Goal: Check status

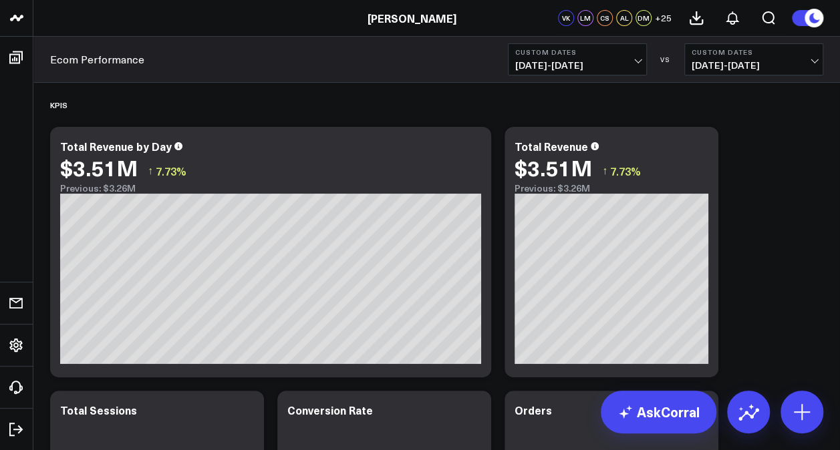
drag, startPoint x: 40, startPoint y: 63, endPoint x: 51, endPoint y: 63, distance: 10.7
click at [40, 63] on div "Ecom Performance Custom Dates [DATE] - [DATE] VS Custom Dates [DATE] - [DATE]" at bounding box center [436, 60] width 806 height 46
click at [637, 60] on span "[DATE] - [DATE]" at bounding box center [577, 65] width 124 height 11
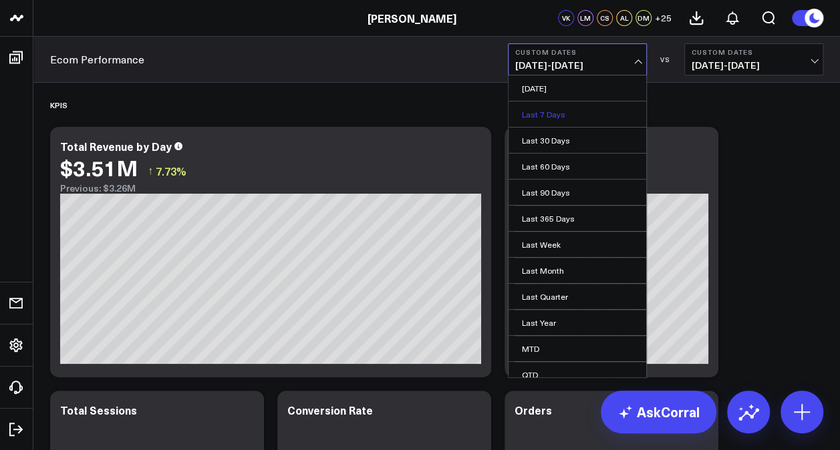
click at [547, 112] on link "Last 7 Days" at bounding box center [577, 114] width 138 height 25
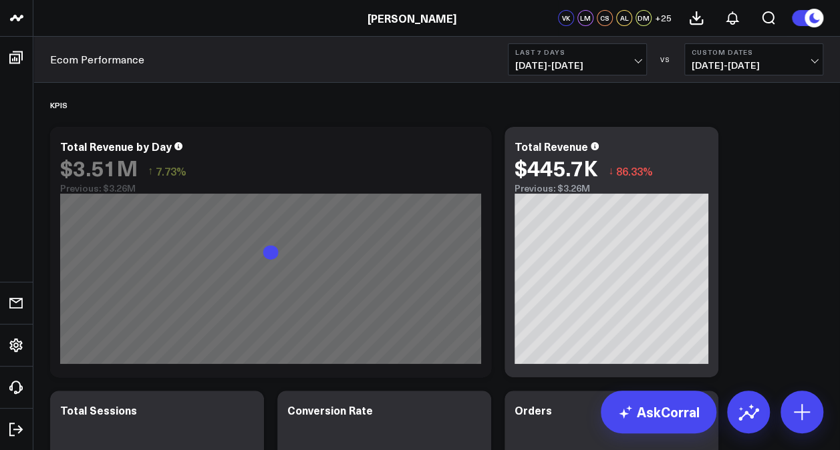
click at [817, 61] on button "Custom Dates [DATE] - [DATE]" at bounding box center [753, 59] width 139 height 32
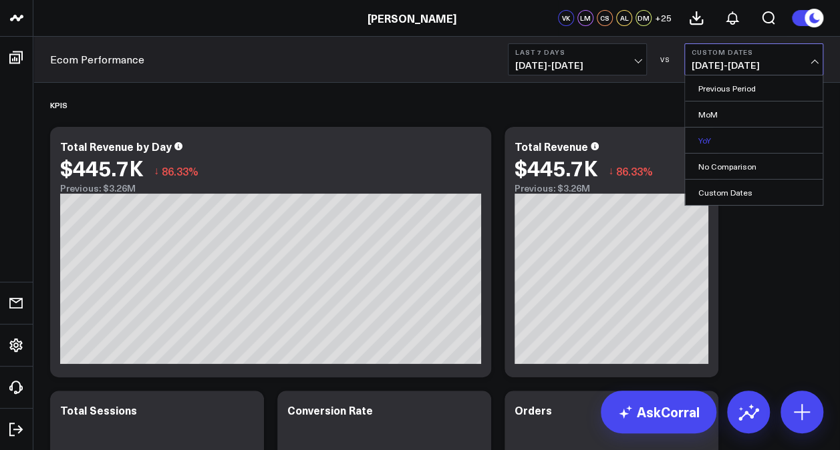
click at [707, 138] on link "YoY" at bounding box center [754, 140] width 138 height 25
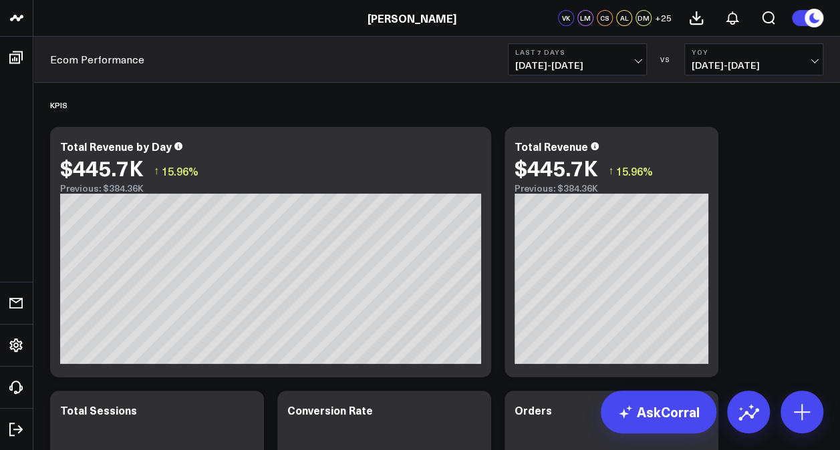
click at [639, 63] on span "[DATE] - [DATE]" at bounding box center [577, 65] width 124 height 11
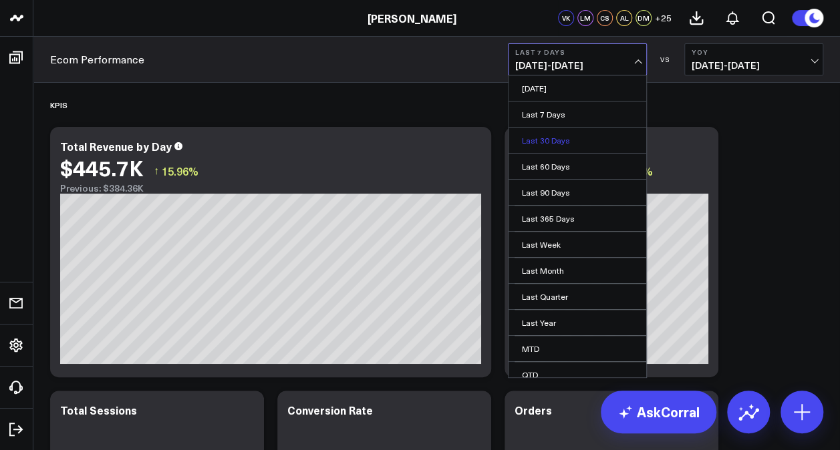
click at [550, 137] on link "Last 30 Days" at bounding box center [577, 140] width 138 height 25
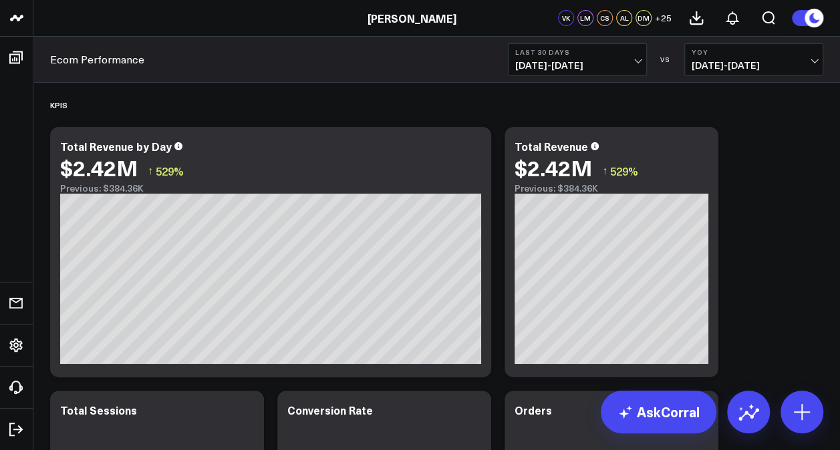
click at [623, 59] on button "Last 30 Days 08/30/25 - 09/28/25" at bounding box center [577, 59] width 139 height 32
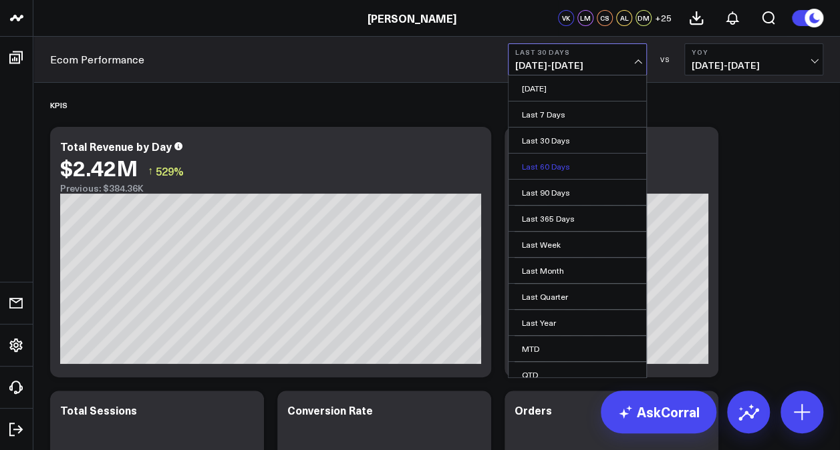
click at [546, 166] on link "Last 60 Days" at bounding box center [577, 166] width 138 height 25
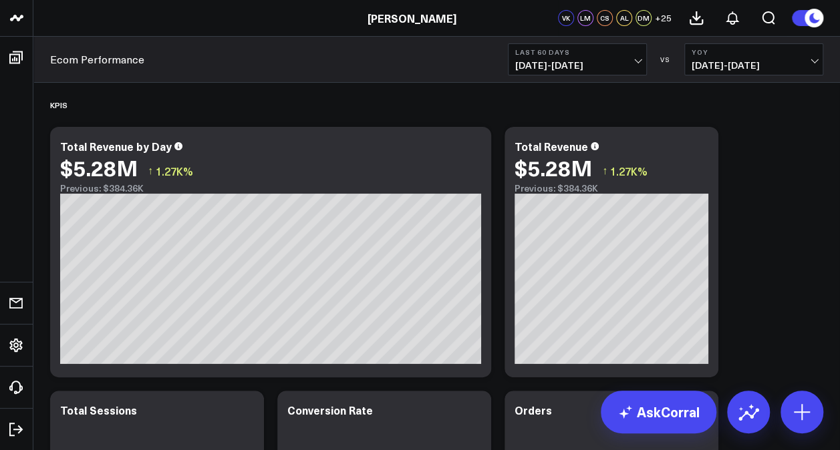
click at [635, 65] on span "07/31/25 - 09/28/25" at bounding box center [577, 65] width 124 height 11
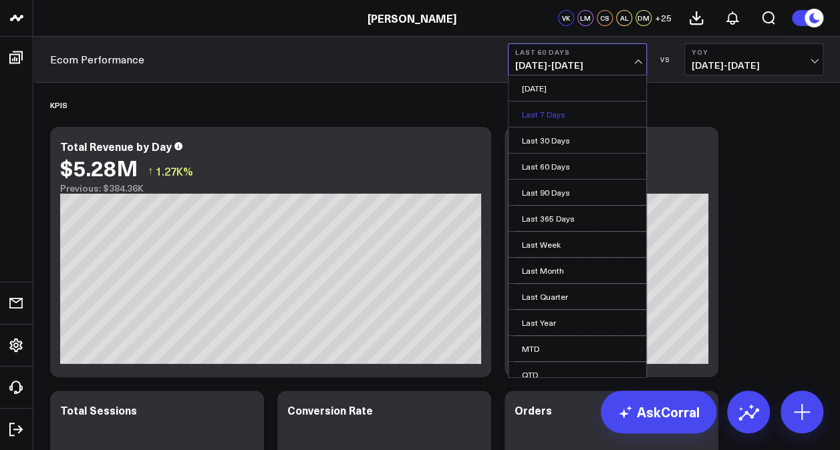
click at [553, 110] on link "Last 7 Days" at bounding box center [577, 114] width 138 height 25
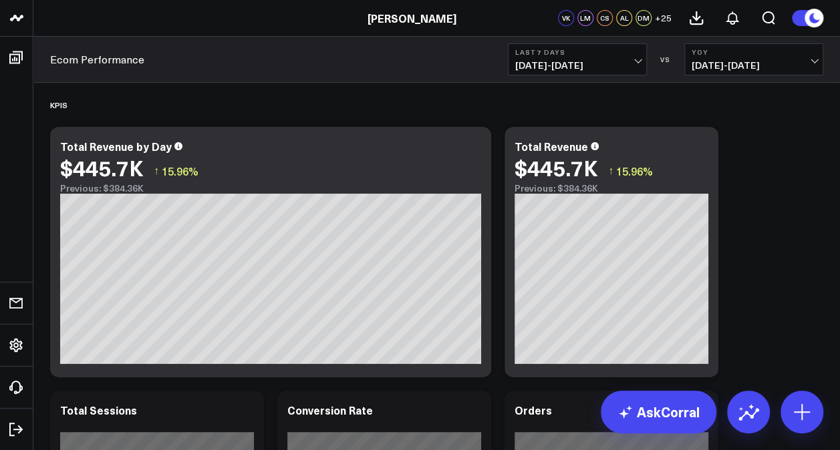
scroll to position [134, 0]
